Goal: Contribute content: Contribute content

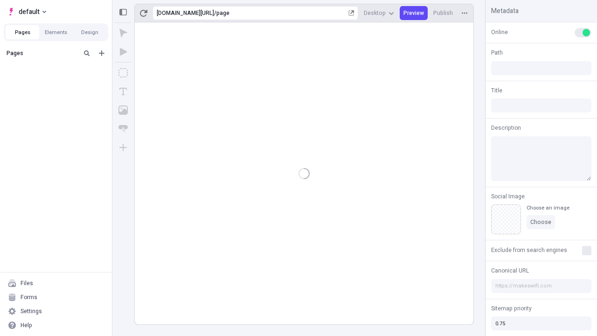
type input "/page"
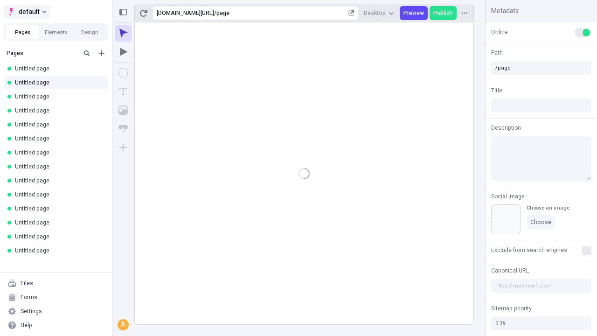
click at [26, 12] on span "default" at bounding box center [29, 11] width 21 height 11
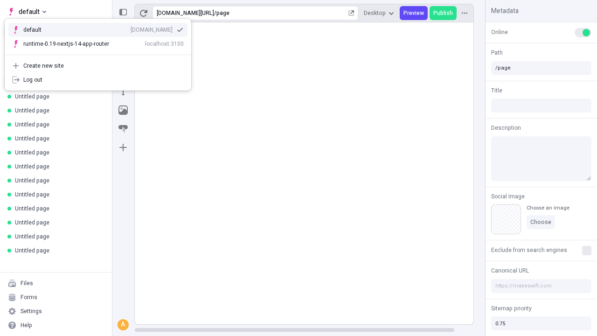
click at [131, 28] on div "[DOMAIN_NAME]" at bounding box center [152, 29] width 42 height 7
click at [102, 53] on icon "Add new" at bounding box center [102, 53] width 6 height 6
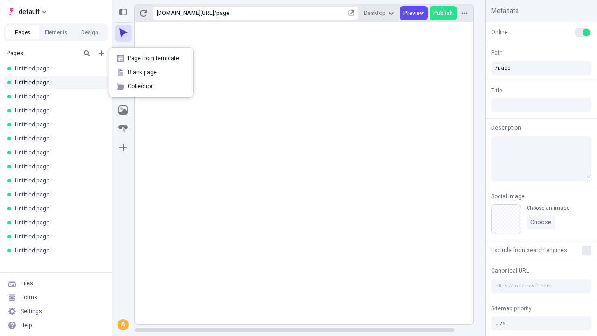
click at [151, 72] on span "Blank page" at bounding box center [157, 72] width 58 height 7
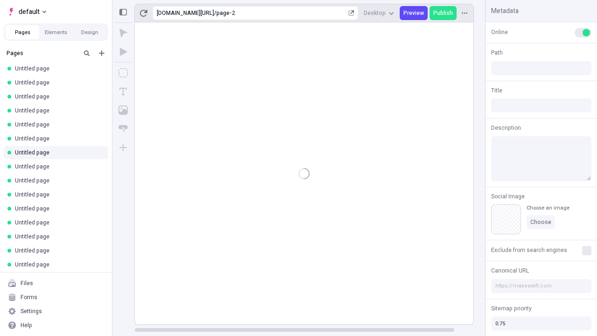
type input "/page-2"
click at [123, 73] on icon "Box" at bounding box center [123, 72] width 9 height 9
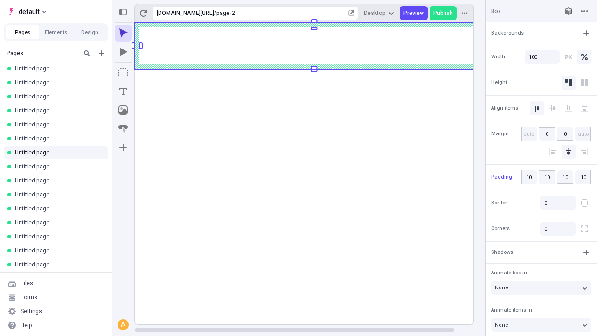
click at [123, 110] on icon "Image" at bounding box center [123, 109] width 9 height 9
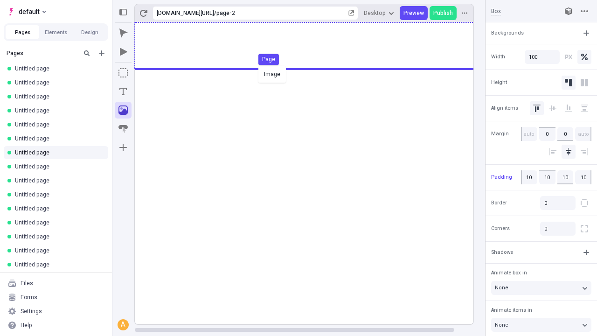
click at [314, 46] on div "Image Page" at bounding box center [298, 168] width 597 height 336
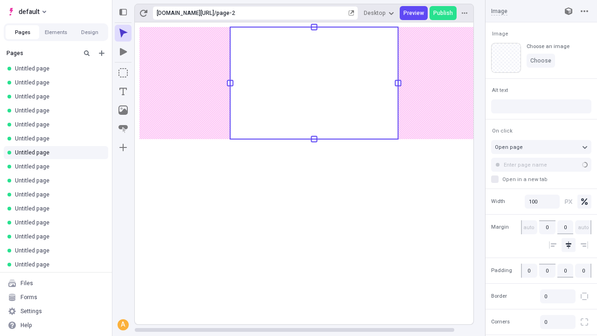
click at [123, 91] on icon "Text" at bounding box center [122, 91] width 7 height 7
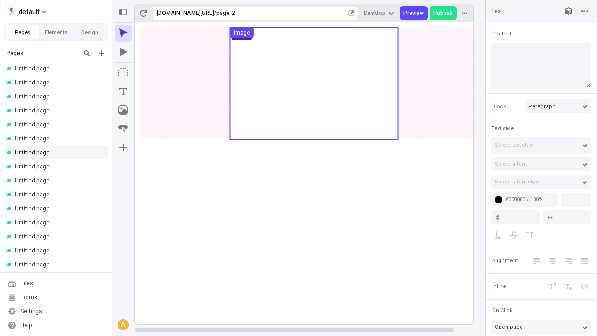
type input "18"
type input "1.5"
type textarea "Intrinsically restore value-added interfaces, then competently promote cloud-ba…"
click at [314, 152] on rect at bounding box center [314, 173] width 359 height 302
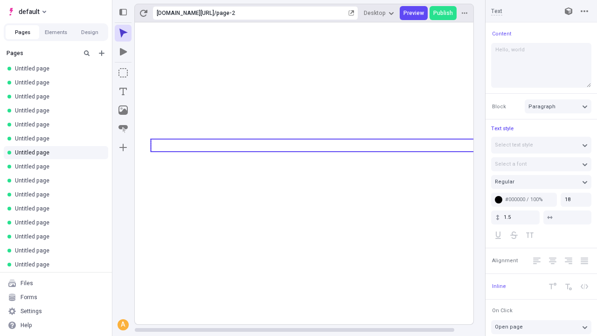
type textarea "Hello, world!"
click at [123, 110] on icon "Image" at bounding box center [123, 109] width 9 height 9
